Goal: Task Accomplishment & Management: Complete application form

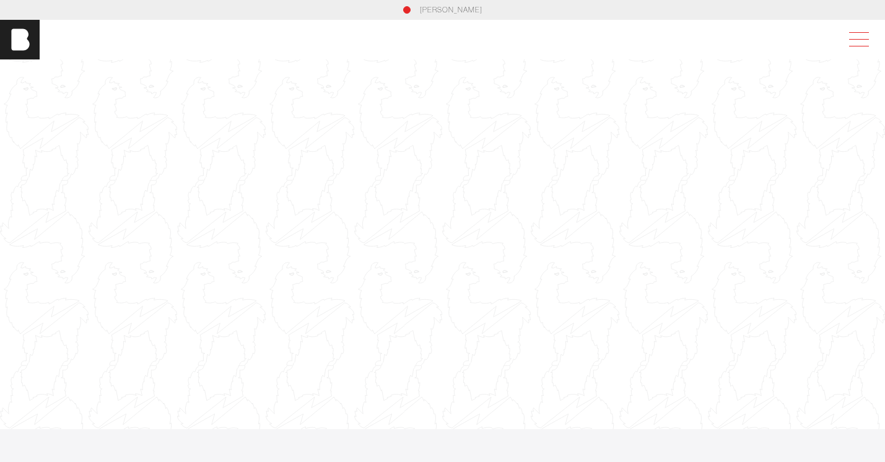
click at [846, 46] on span at bounding box center [856, 39] width 28 height 22
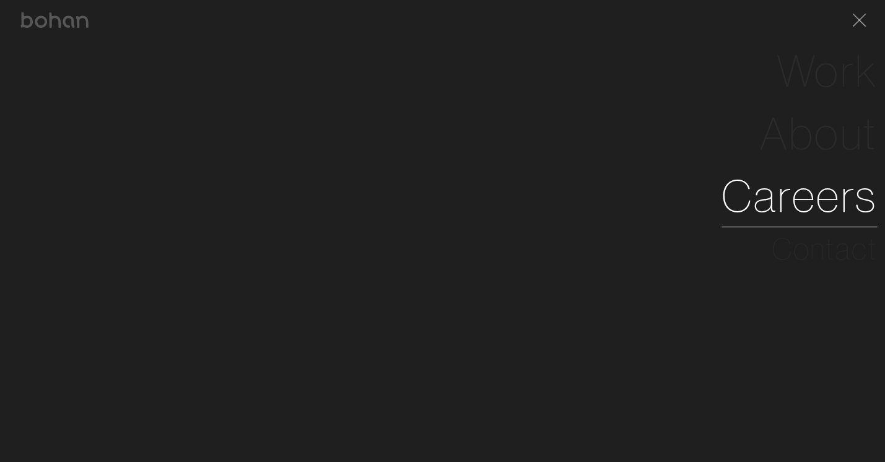
click at [730, 211] on link "Careers" at bounding box center [800, 196] width 156 height 63
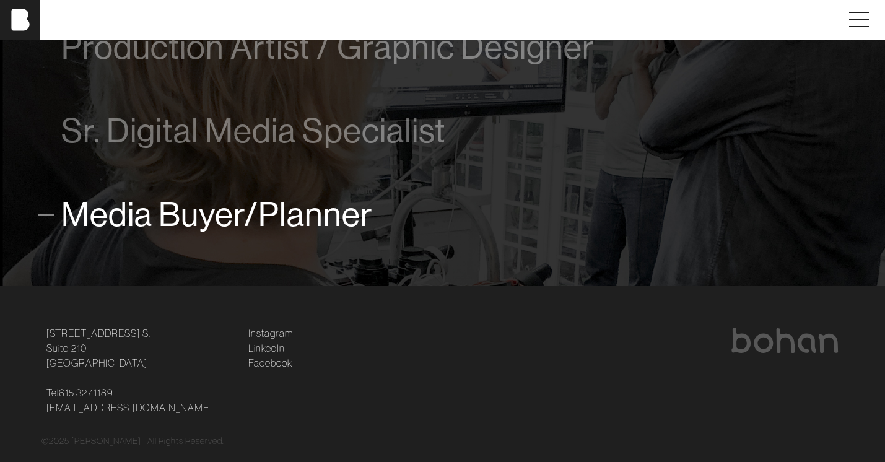
scroll to position [945, 0]
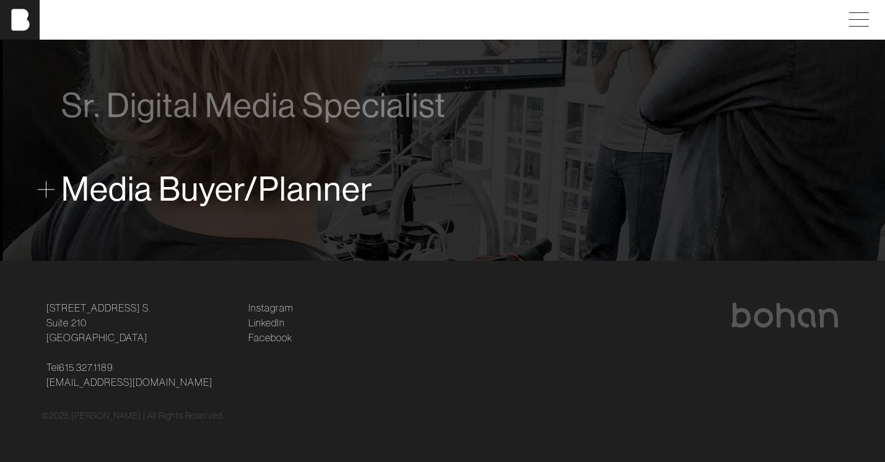
click at [63, 183] on span "Media Buyer/Planner" at bounding box center [217, 189] width 312 height 38
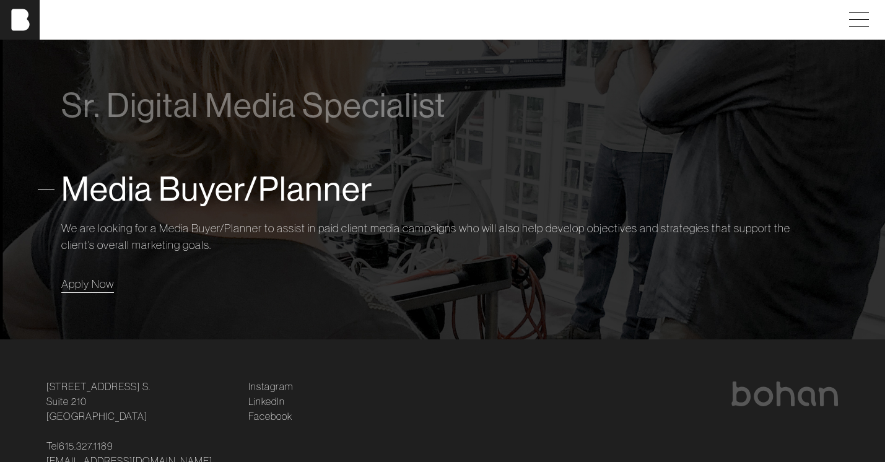
click at [87, 291] on link "Apply Now" at bounding box center [87, 284] width 53 height 17
click at [81, 292] on link "Apply Now" at bounding box center [87, 284] width 53 height 17
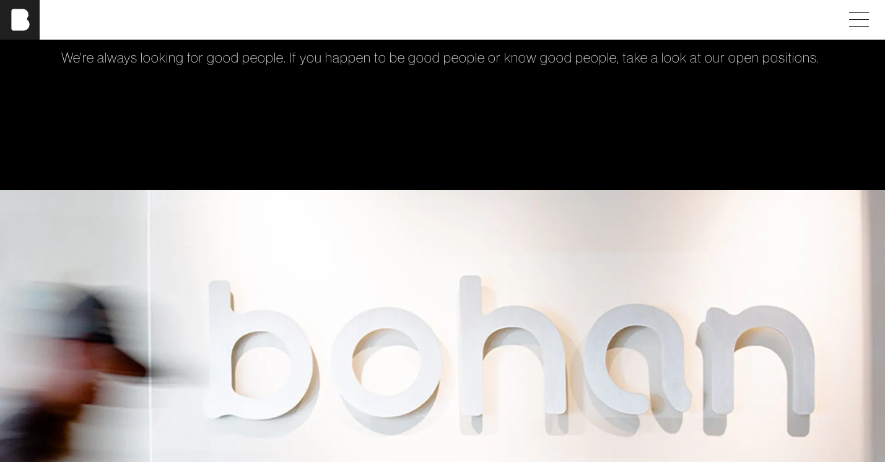
scroll to position [0, 0]
